Goal: Transaction & Acquisition: Purchase product/service

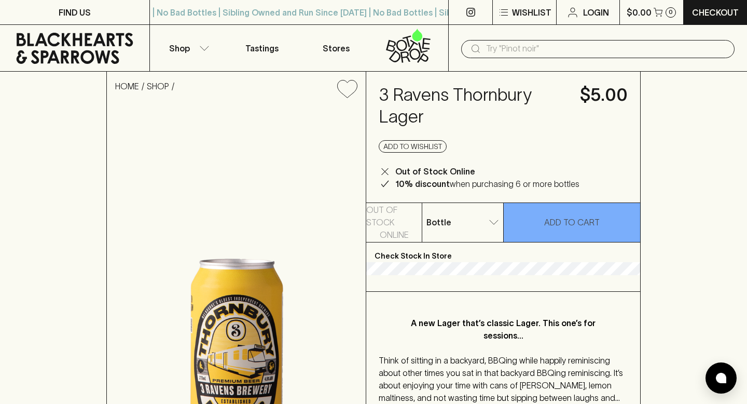
click at [535, 50] on input "text" at bounding box center [606, 48] width 240 height 17
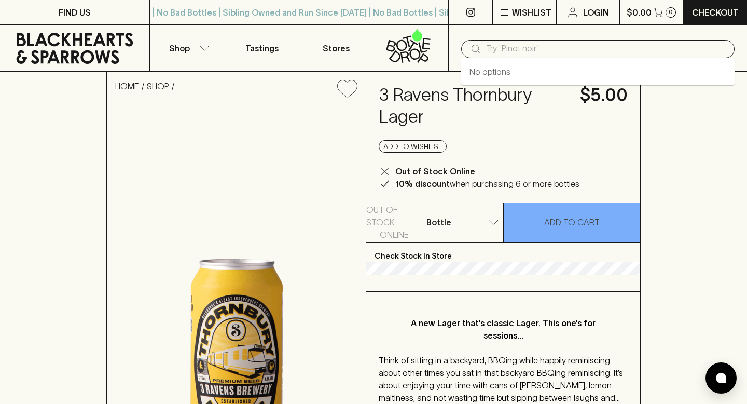
type input ","
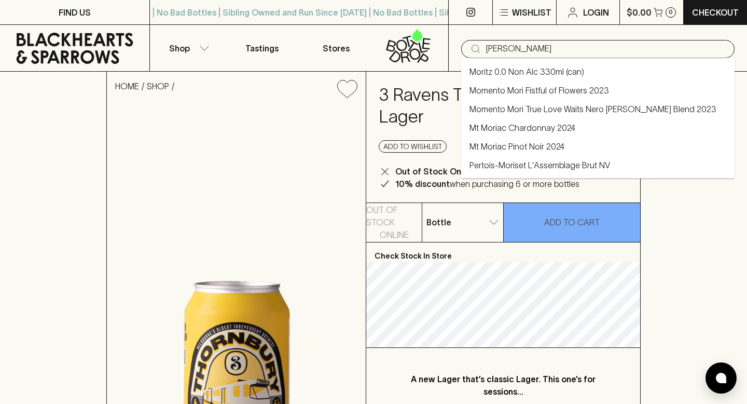
type input "moritz"
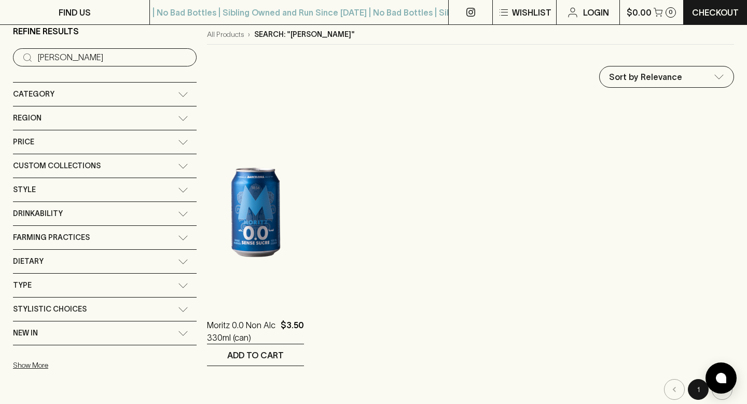
scroll to position [89, 0]
